Goal: Obtain resource: Download file/media

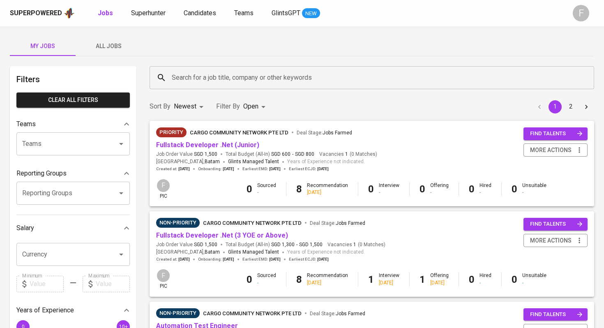
click at [229, 80] on input "Search for a job title, company or other keywords" at bounding box center [374, 78] width 409 height 16
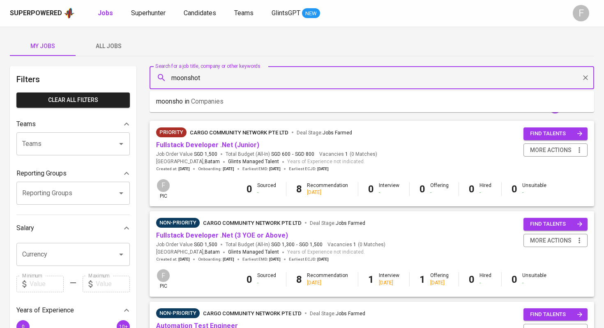
type input "moonshot"
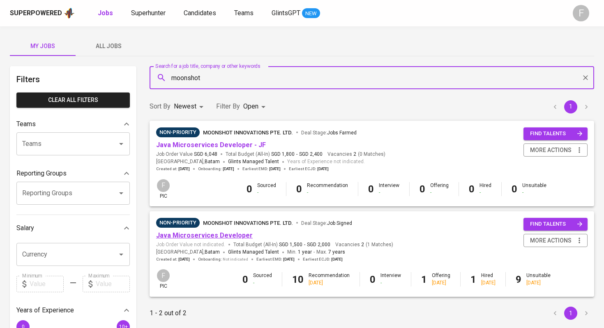
click at [227, 236] on link "Java Microservices Developer" at bounding box center [204, 235] width 97 height 8
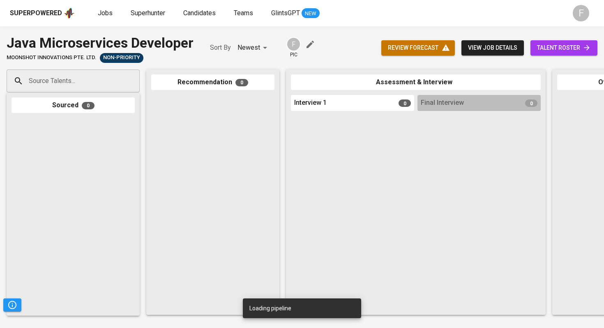
click at [555, 49] on span "talent roster" at bounding box center [564, 48] width 54 height 10
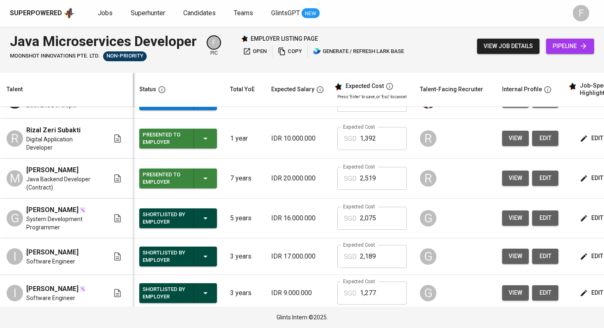
scroll to position [181, 0]
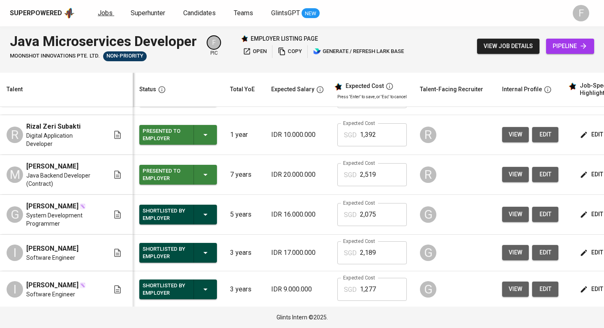
click at [105, 15] on span "Jobs" at bounding box center [105, 13] width 15 height 8
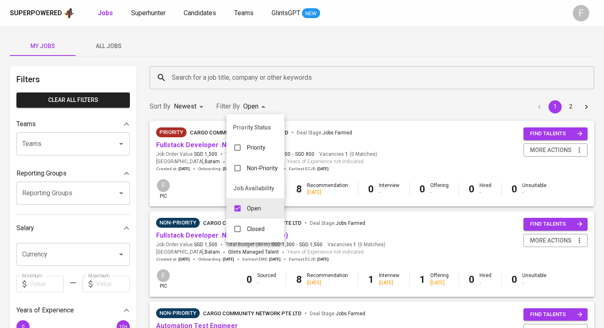
click at [235, 232] on input "checkbox" at bounding box center [238, 229] width 16 height 16
checkbox input "true"
type input "OPEN,CLOSE"
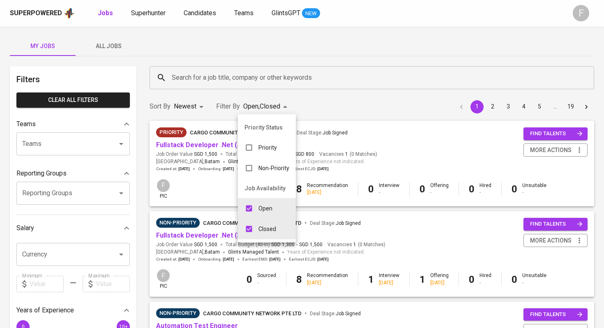
click at [241, 72] on div at bounding box center [302, 164] width 604 height 328
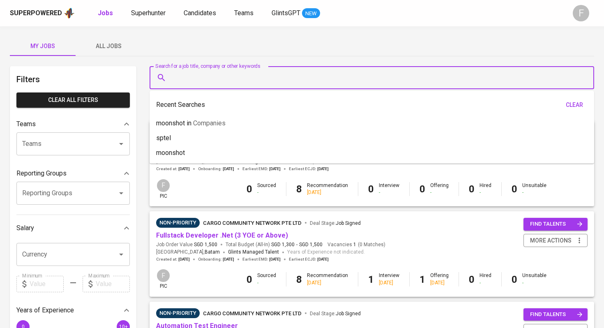
click at [234, 77] on input "Search for a job title, company or other keywords" at bounding box center [374, 78] width 409 height 16
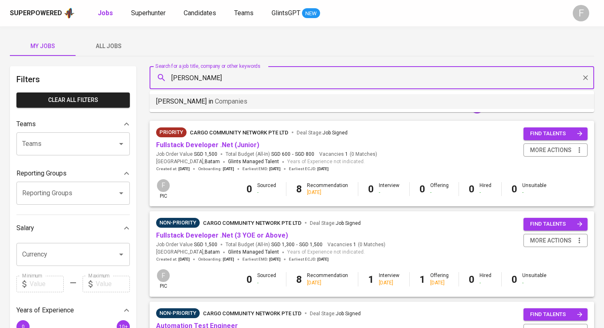
click at [277, 98] on li "[PERSON_NAME] in Companies" at bounding box center [372, 101] width 445 height 15
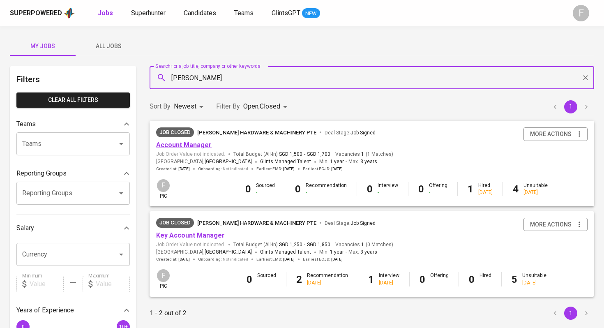
type input "[PERSON_NAME]"
click at [191, 145] on link "Account Manager" at bounding box center [184, 145] width 56 height 8
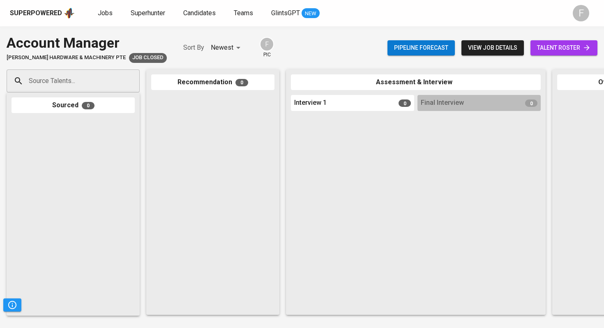
click at [548, 49] on span "talent roster" at bounding box center [564, 48] width 54 height 10
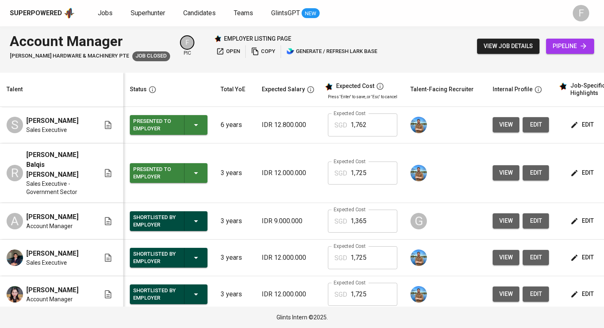
click at [510, 47] on span "view job details" at bounding box center [508, 46] width 49 height 10
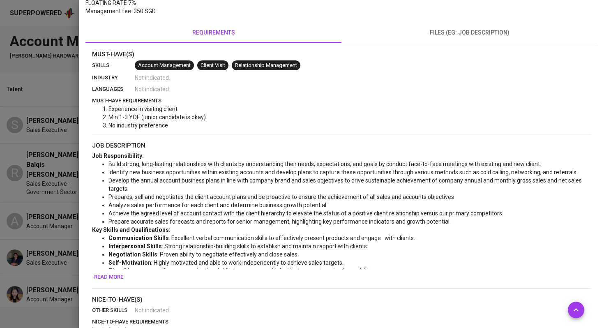
scroll to position [167, 0]
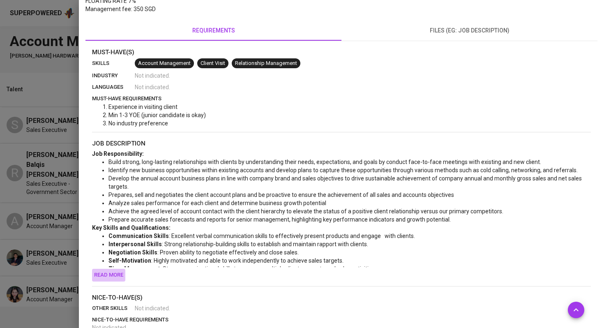
click at [114, 277] on span "Read more" at bounding box center [108, 275] width 29 height 9
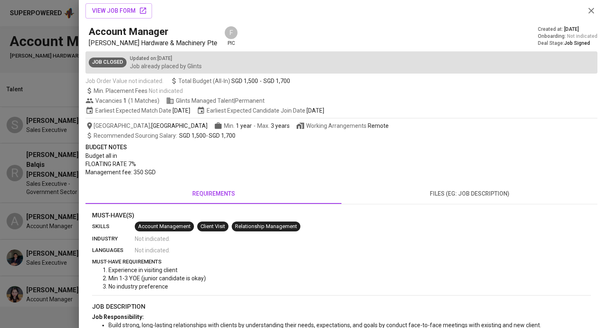
scroll to position [0, 0]
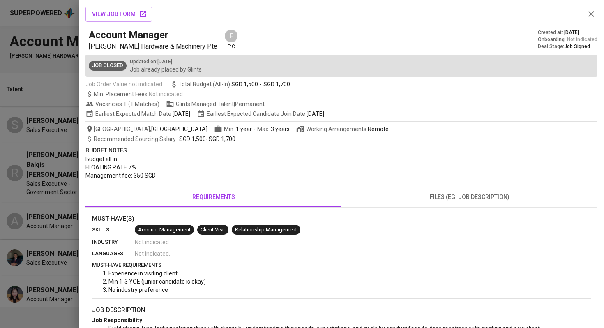
click at [62, 14] on div at bounding box center [302, 164] width 604 height 328
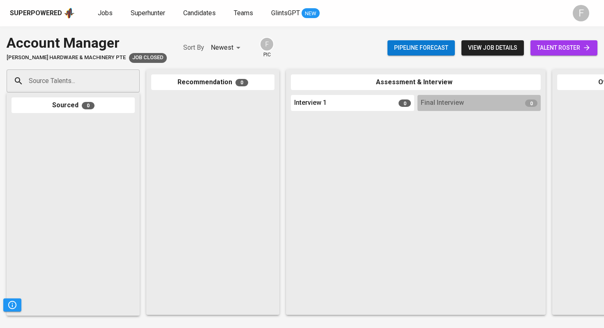
click at [202, 133] on div at bounding box center [212, 202] width 123 height 215
click at [548, 52] on span "talent roster" at bounding box center [564, 48] width 54 height 10
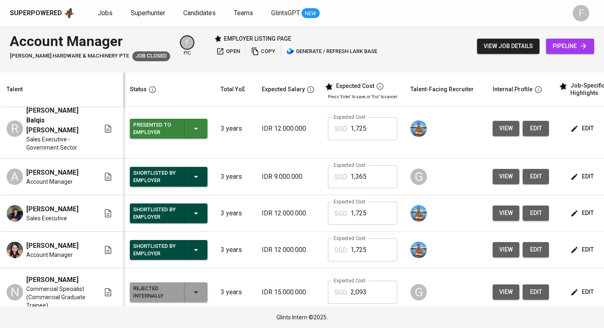
scroll to position [49, 0]
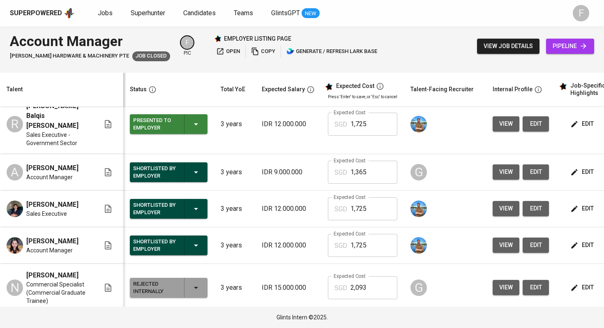
click at [33, 200] on span "[PERSON_NAME]" at bounding box center [52, 205] width 52 height 10
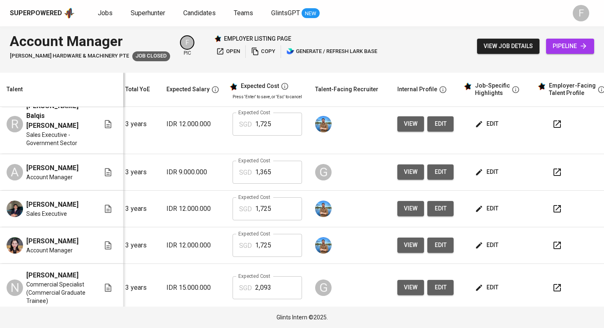
scroll to position [0, 100]
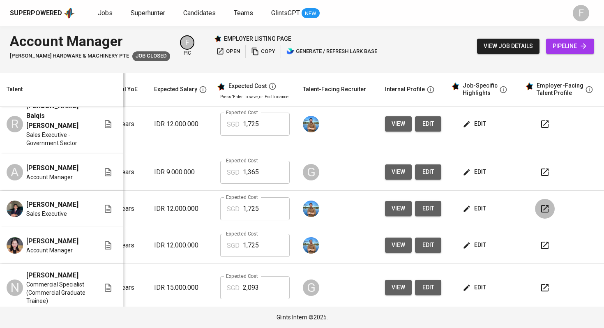
click at [541, 204] on icon "button" at bounding box center [545, 209] width 10 height 10
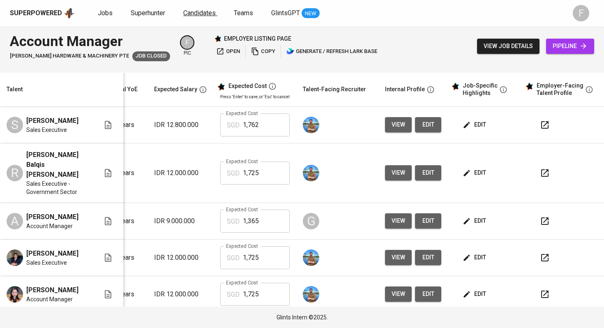
click at [210, 11] on span "Candidates" at bounding box center [199, 13] width 32 height 8
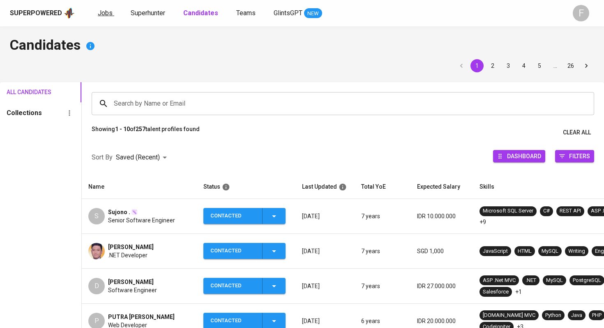
click at [109, 14] on span "Jobs" at bounding box center [105, 13] width 15 height 8
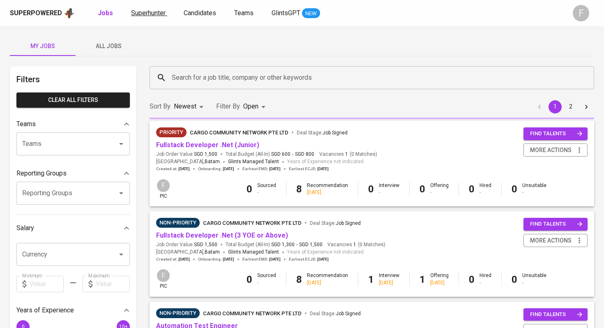
click at [148, 15] on span "Superhunter" at bounding box center [148, 13] width 35 height 8
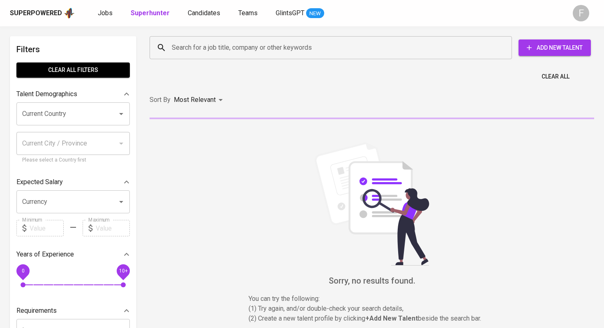
click at [188, 47] on input "Search for a job title, company or other keywords" at bounding box center [333, 48] width 326 height 16
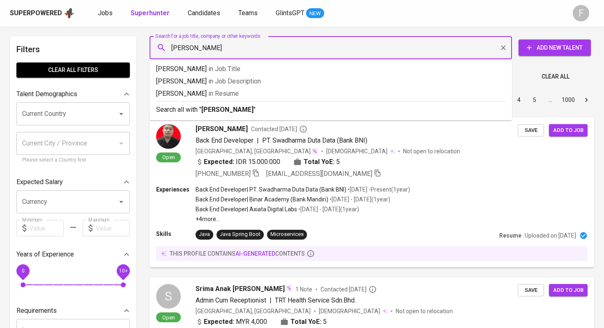
type input "[PERSON_NAME]"
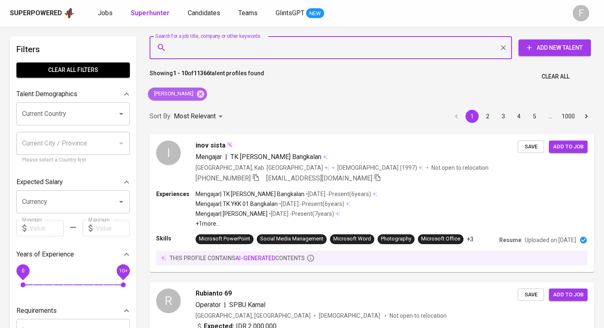
click at [197, 94] on icon at bounding box center [200, 94] width 9 height 9
click at [195, 52] on input "Search for a job title, company or other keywords" at bounding box center [333, 48] width 326 height 16
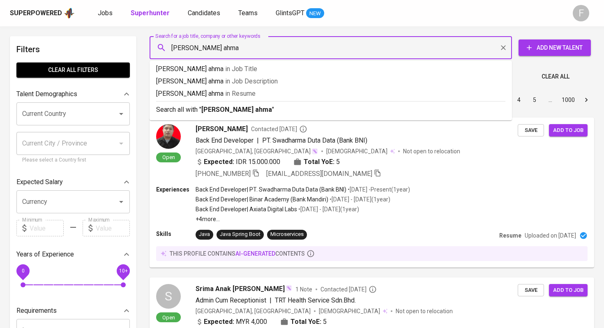
type input "[PERSON_NAME]"
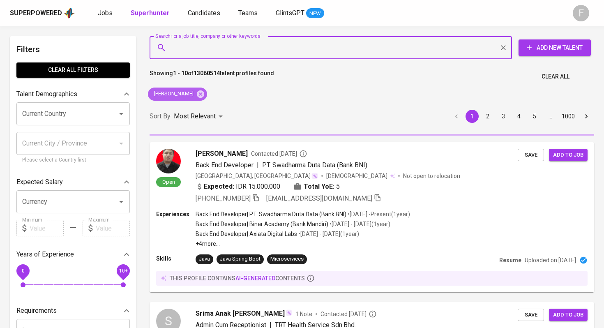
click at [205, 97] on icon at bounding box center [200, 94] width 9 height 9
click at [208, 51] on input "Search for a job title, company or other keywords" at bounding box center [333, 48] width 326 height 16
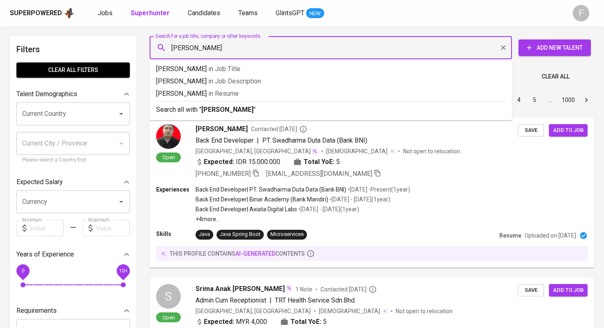
type input "[PERSON_NAME]"
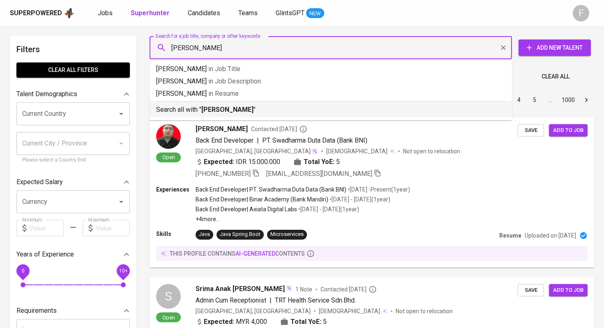
click at [206, 115] on li "Search all with " [PERSON_NAME] "" at bounding box center [331, 109] width 363 height 16
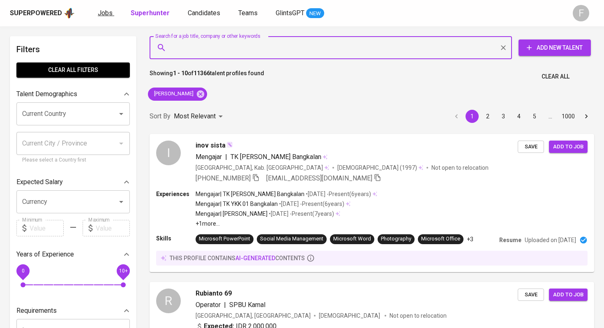
click at [106, 9] on span "Jobs" at bounding box center [105, 13] width 15 height 8
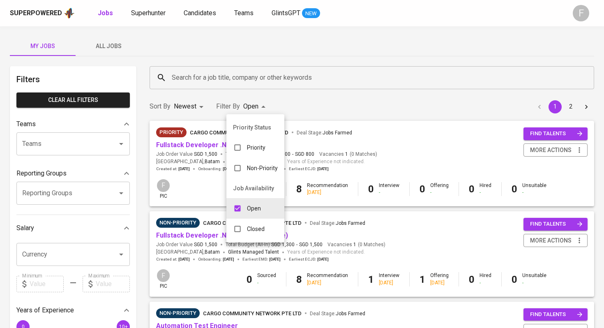
click at [238, 229] on input "checkbox" at bounding box center [238, 229] width 16 height 16
checkbox input "true"
click at [271, 79] on div at bounding box center [302, 164] width 604 height 328
type input "OPEN,CLOSE"
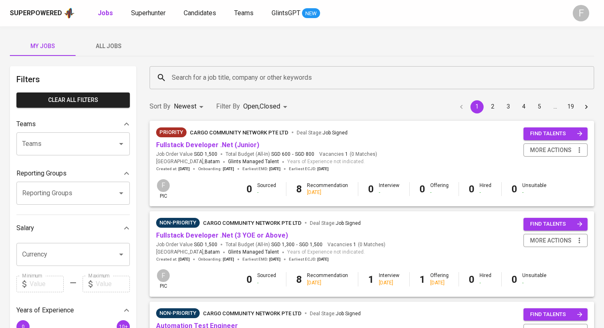
click at [270, 79] on input "Search for a job title, company or other keywords" at bounding box center [374, 78] width 409 height 16
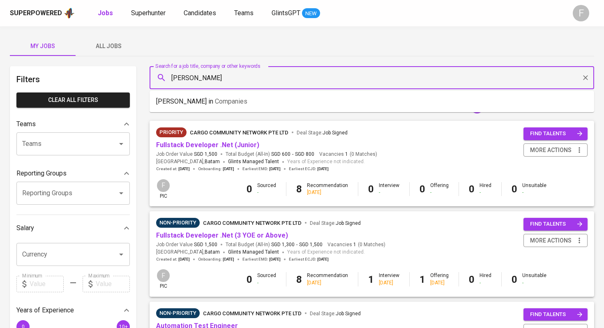
type input "[PERSON_NAME]"
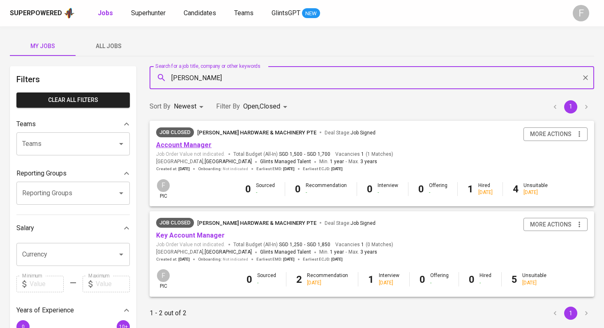
click at [189, 145] on link "Account Manager" at bounding box center [184, 145] width 56 height 8
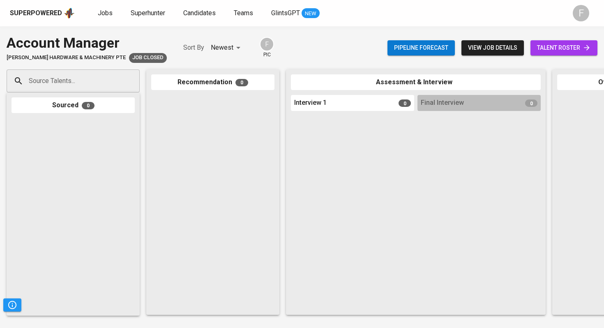
click at [569, 41] on link "talent roster" at bounding box center [564, 47] width 67 height 15
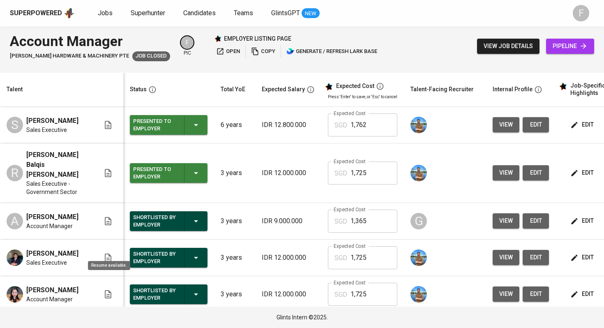
click at [109, 253] on icon at bounding box center [108, 258] width 10 height 10
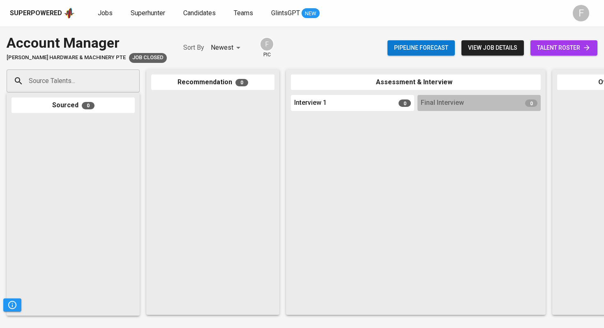
click at [578, 52] on span "talent roster" at bounding box center [564, 48] width 54 height 10
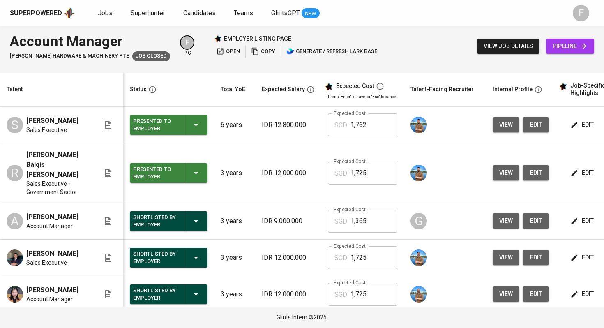
click at [510, 252] on span "view" at bounding box center [507, 257] width 14 height 10
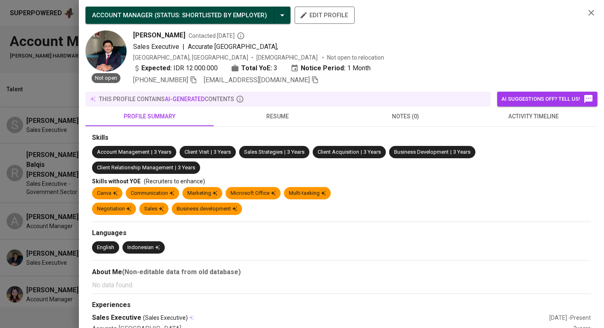
click at [314, 80] on icon "button" at bounding box center [315, 79] width 7 height 7
click at [50, 20] on div at bounding box center [302, 164] width 604 height 328
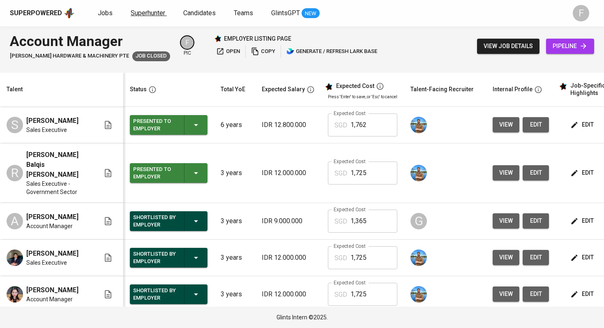
click at [151, 15] on span "Superhunter" at bounding box center [148, 13] width 35 height 8
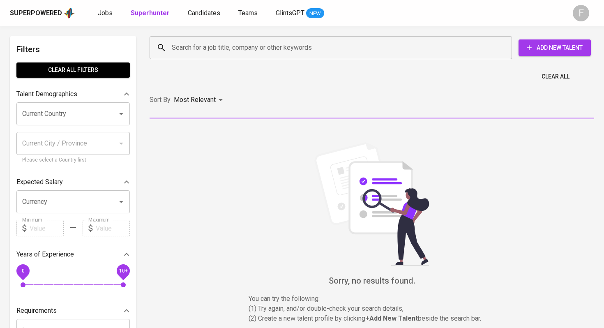
click at [222, 50] on input "Search for a job title, company or other keywords" at bounding box center [333, 48] width 326 height 16
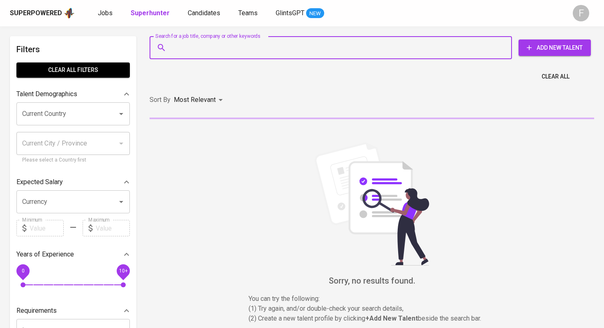
paste input "[EMAIL_ADDRESS][DOMAIN_NAME]"
type input "[EMAIL_ADDRESS][DOMAIN_NAME]"
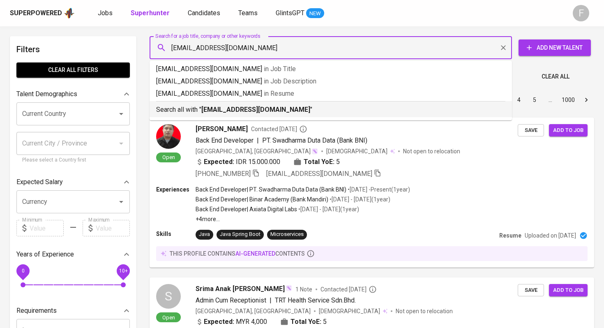
click at [224, 114] on p "Search all with " [EMAIL_ADDRESS][DOMAIN_NAME] "" at bounding box center [330, 110] width 349 height 10
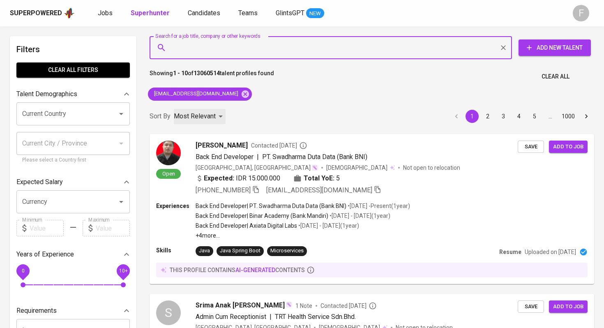
click at [215, 111] on p "Most Relevant" at bounding box center [195, 116] width 42 height 10
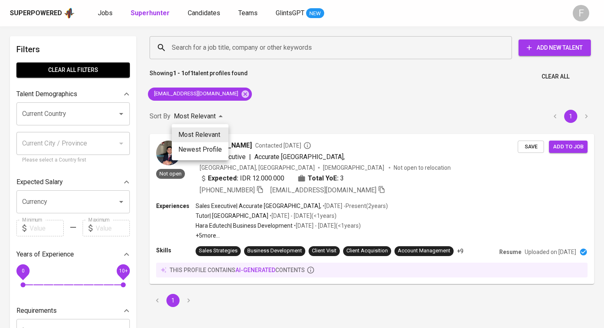
click at [320, 107] on div at bounding box center [302, 164] width 604 height 328
click at [204, 145] on span "[PERSON_NAME]" at bounding box center [225, 145] width 52 height 10
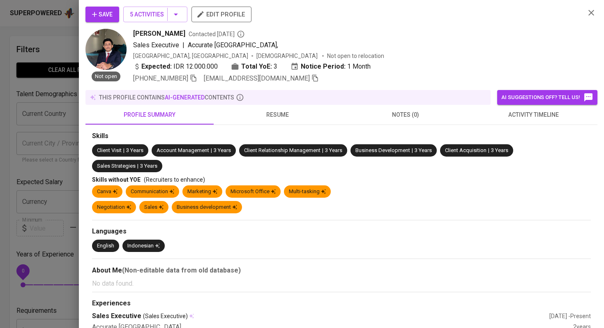
click at [267, 113] on span "resume" at bounding box center [278, 115] width 118 height 10
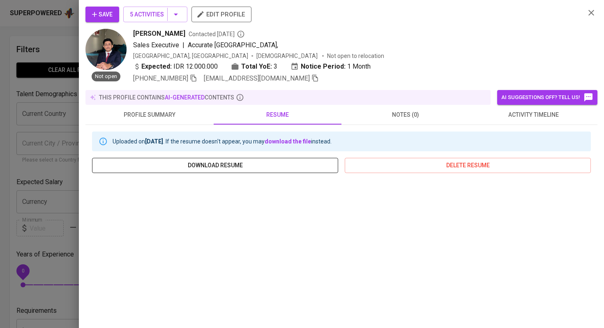
click at [255, 162] on span "download resume" at bounding box center [215, 165] width 233 height 10
click at [40, 96] on div at bounding box center [302, 164] width 604 height 328
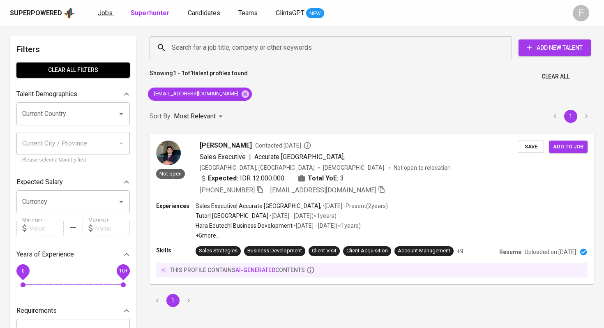
click at [106, 11] on span "Jobs" at bounding box center [105, 13] width 15 height 8
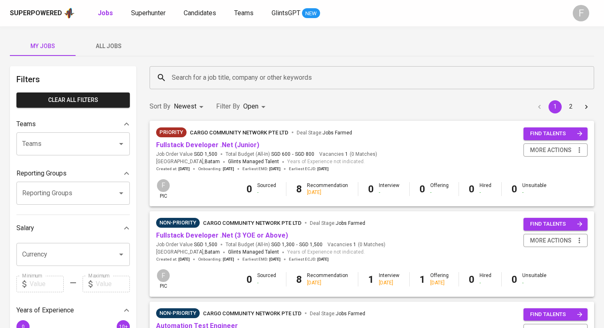
click at [217, 83] on input "Search for a job title, company or other keywords" at bounding box center [374, 78] width 409 height 16
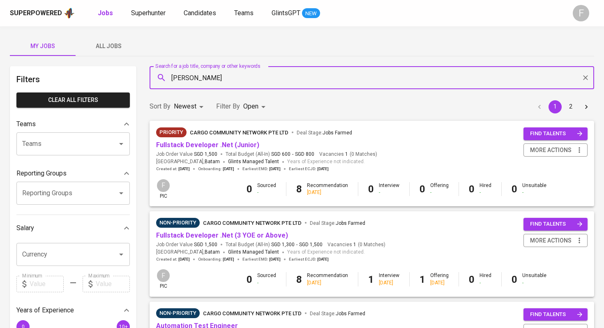
type input "[PERSON_NAME]"
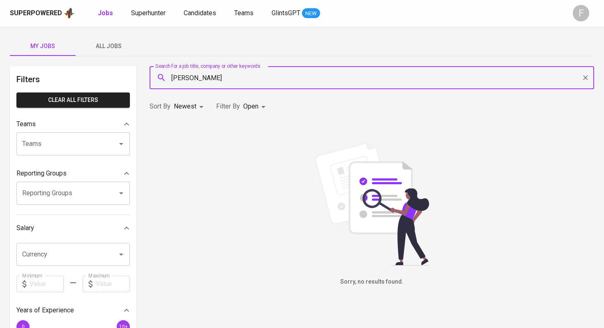
click at [259, 107] on body "Superpowered Jobs Superhunter Candidates Teams GlintsGPT NEW F My Jobs All Jobs…" at bounding box center [302, 280] width 604 height 561
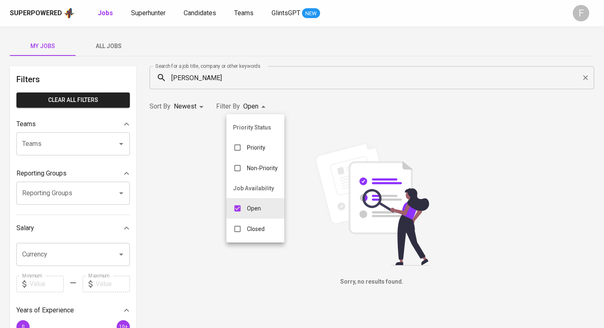
click at [242, 227] on input "checkbox" at bounding box center [238, 229] width 16 height 16
checkbox input "true"
type input "OPEN,CLOSE"
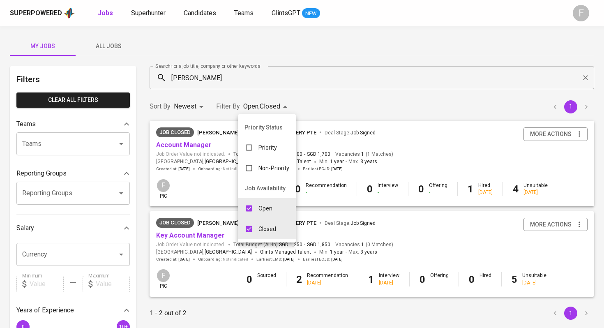
click at [192, 143] on div at bounding box center [302, 164] width 604 height 328
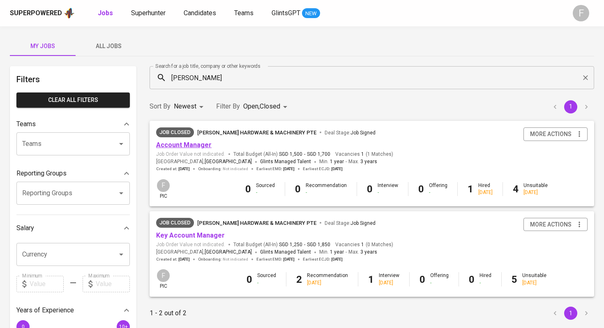
click at [192, 145] on link "Account Manager" at bounding box center [184, 145] width 56 height 8
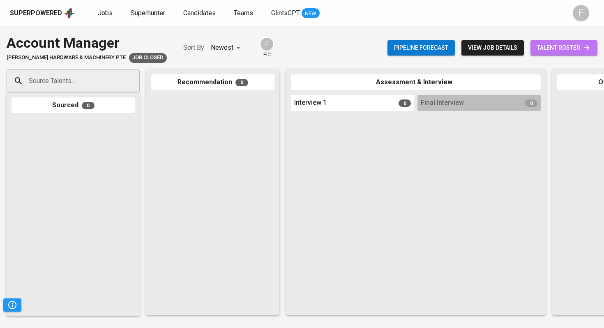
click at [569, 49] on span "talent roster" at bounding box center [564, 48] width 54 height 10
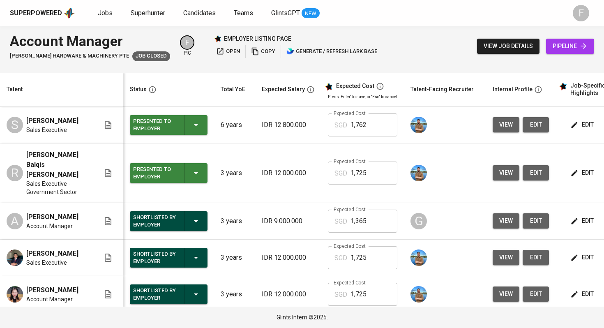
click at [507, 53] on button "view job details" at bounding box center [508, 46] width 62 height 15
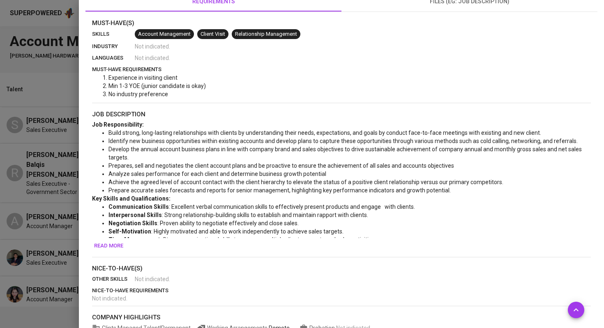
scroll to position [200, 0]
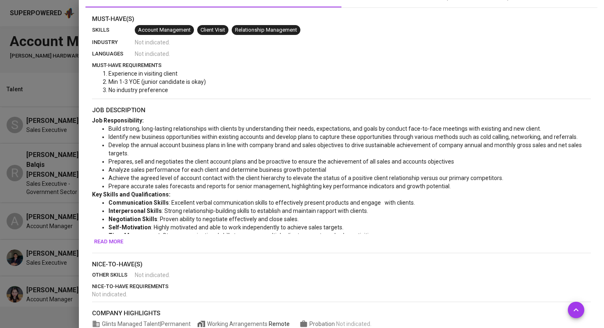
click at [110, 243] on span "Read more" at bounding box center [108, 241] width 29 height 9
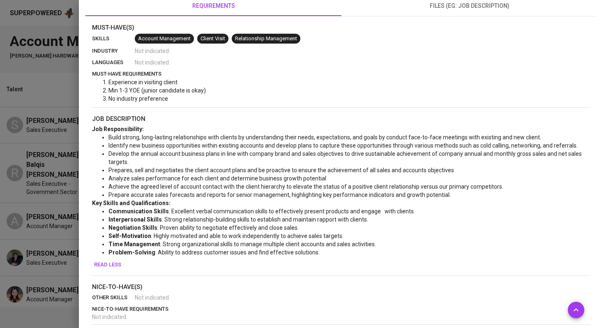
scroll to position [190, 0]
